Goal: Information Seeking & Learning: Learn about a topic

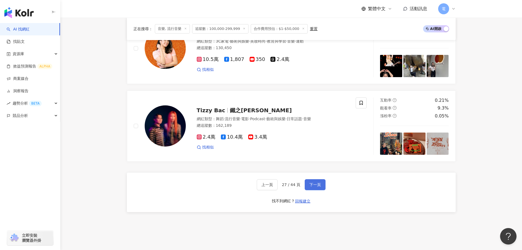
click at [313, 184] on span "下一頁" at bounding box center [315, 184] width 12 height 4
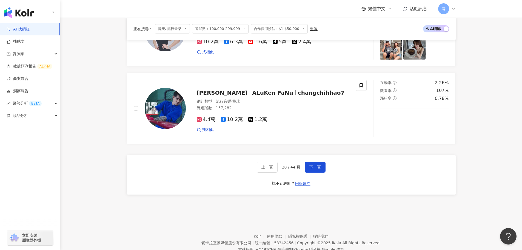
scroll to position [1014, 0]
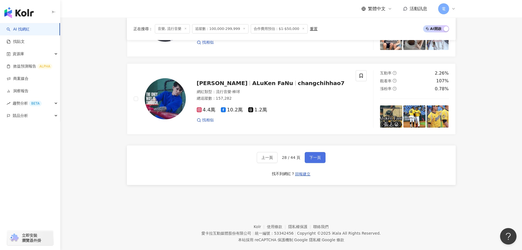
click at [320, 153] on button "下一頁" at bounding box center [315, 157] width 21 height 11
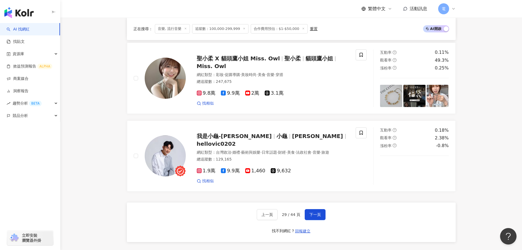
scroll to position [1016, 0]
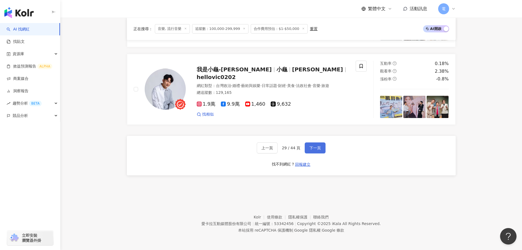
click at [320, 146] on span "下一頁" at bounding box center [315, 148] width 12 height 4
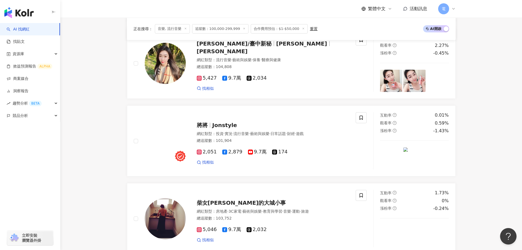
scroll to position [1017, 0]
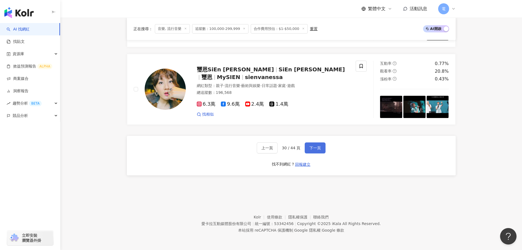
click at [321, 148] on button "下一頁" at bounding box center [315, 147] width 21 height 11
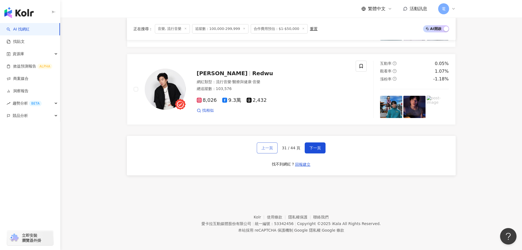
click at [258, 145] on button "上一頁" at bounding box center [267, 147] width 21 height 11
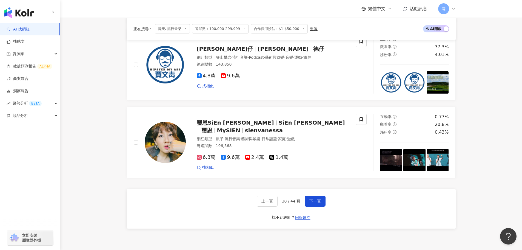
scroll to position [965, 0]
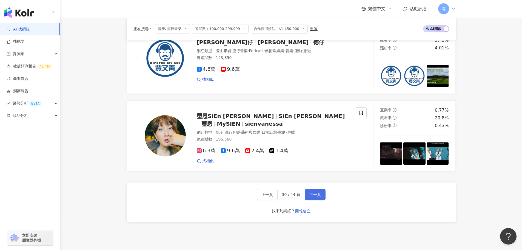
click at [322, 197] on button "下一頁" at bounding box center [315, 194] width 21 height 11
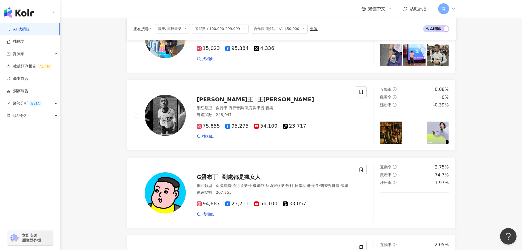
scroll to position [964, 0]
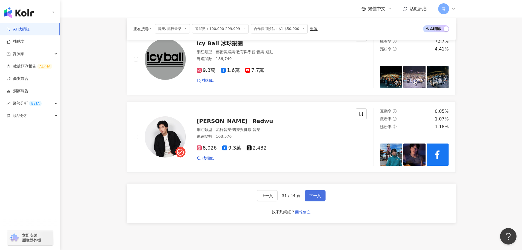
click at [320, 198] on span "下一頁" at bounding box center [315, 195] width 12 height 4
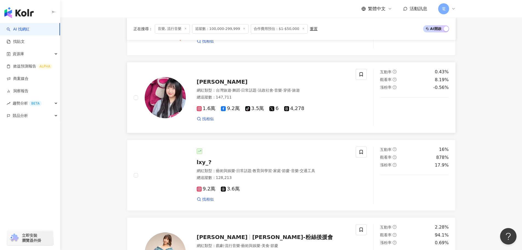
scroll to position [310, 0]
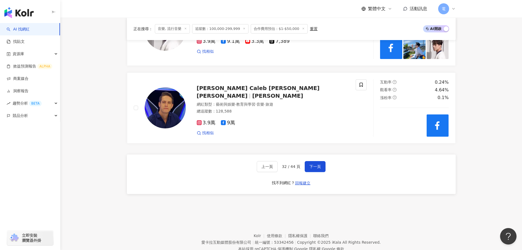
scroll to position [995, 0]
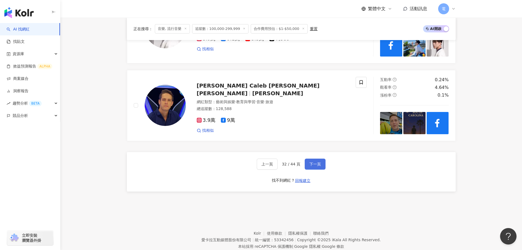
click at [313, 166] on span "下一頁" at bounding box center [315, 164] width 12 height 4
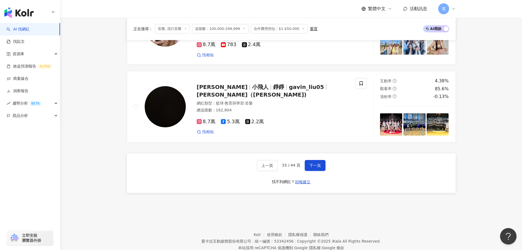
scroll to position [1043, 0]
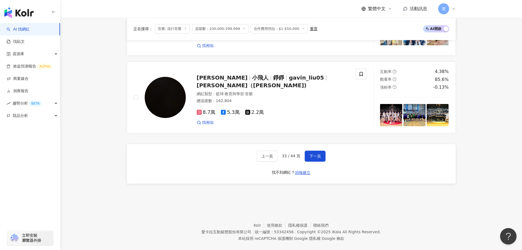
click at [302, 150] on div "上一頁 33 / 44 頁 下一頁" at bounding box center [291, 155] width 69 height 11
click at [319, 154] on span "下一頁" at bounding box center [315, 156] width 12 height 4
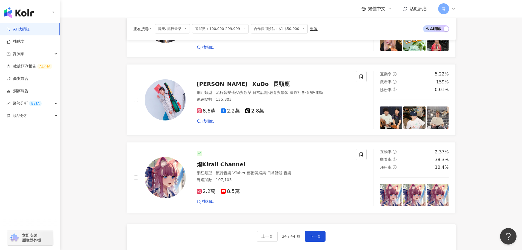
scroll to position [932, 0]
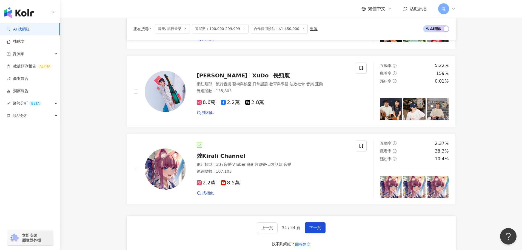
click at [315, 223] on div "上一頁 34 / 44 頁 下一頁 找不到網紅？ 回報建立" at bounding box center [291, 234] width 329 height 39
click at [315, 230] on span "下一頁" at bounding box center [315, 227] width 12 height 4
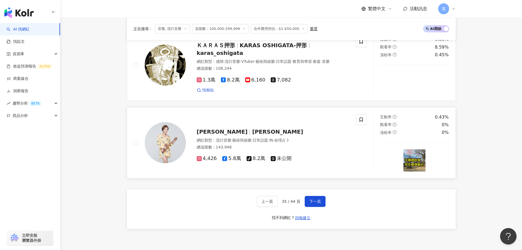
scroll to position [986, 0]
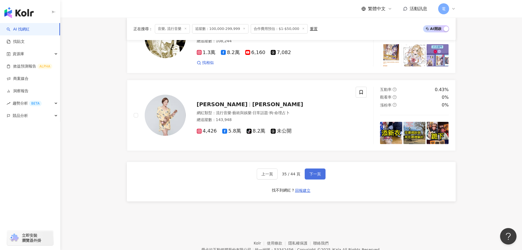
click at [314, 179] on button "下一頁" at bounding box center [315, 173] width 21 height 11
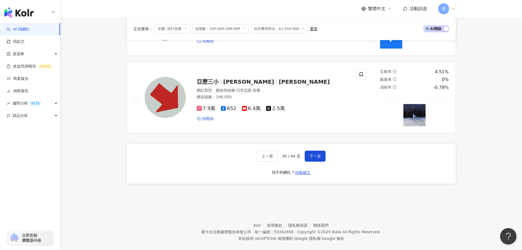
scroll to position [1029, 0]
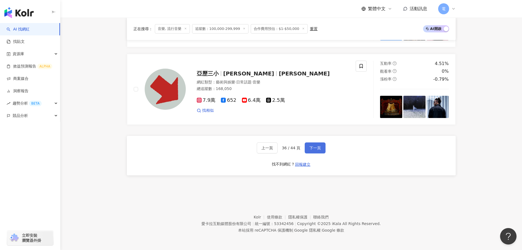
click at [324, 148] on button "下一頁" at bounding box center [315, 147] width 21 height 11
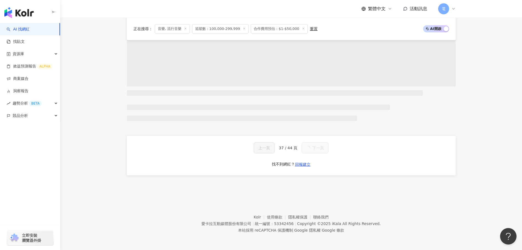
scroll to position [1024, 0]
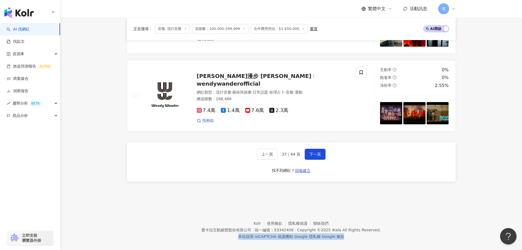
drag, startPoint x: 522, startPoint y: 212, endPoint x: 526, endPoint y: 189, distance: 23.7
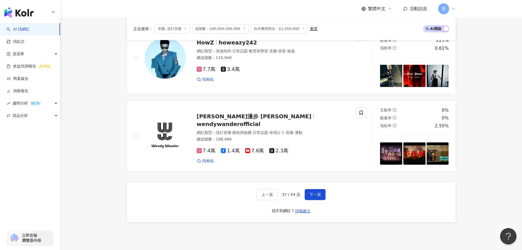
scroll to position [1027, 0]
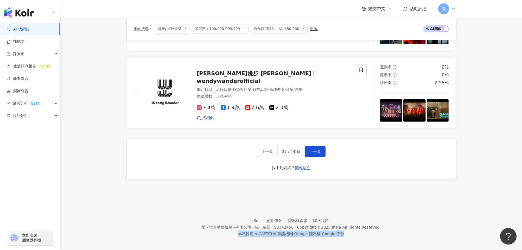
drag, startPoint x: 524, startPoint y: 183, endPoint x: 6, endPoint y: 8, distance: 546.8
click at [314, 149] on span "下一頁" at bounding box center [315, 151] width 12 height 4
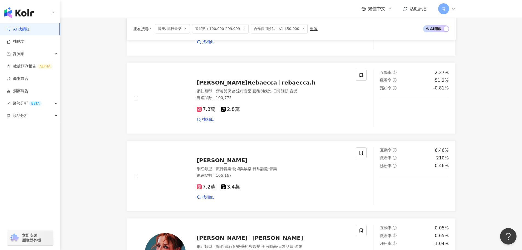
scroll to position [959, 0]
